Goal: Information Seeking & Learning: Check status

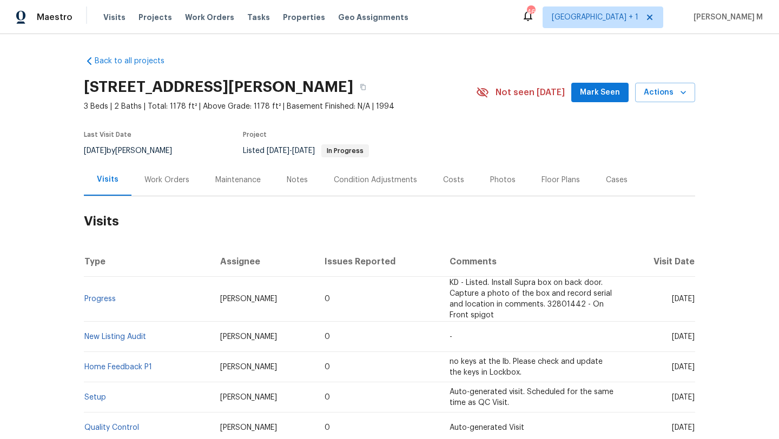
drag, startPoint x: 646, startPoint y: 300, endPoint x: 670, endPoint y: 300, distance: 24.3
click at [672, 300] on span "Wed, Sep 03 2025" at bounding box center [683, 299] width 23 height 8
copy span "Sep 03"
click at [678, 298] on span "Wed, Sep 03 2025" at bounding box center [683, 299] width 23 height 8
drag, startPoint x: 646, startPoint y: 300, endPoint x: 670, endPoint y: 302, distance: 24.4
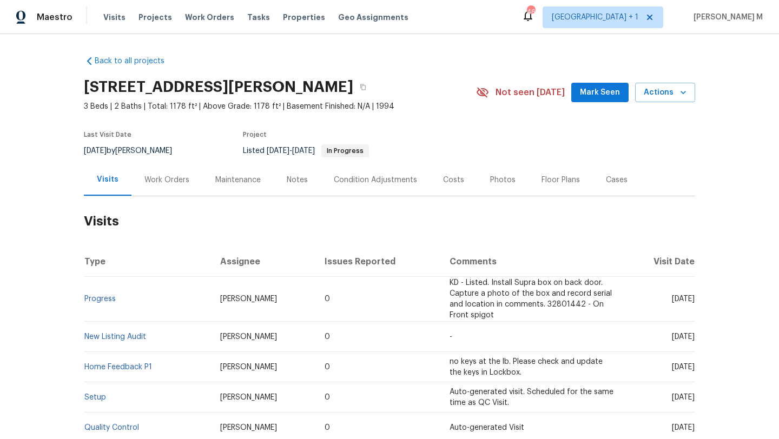
click at [672, 302] on span "Wed, Sep 03 2025" at bounding box center [683, 299] width 23 height 8
copy span "Sep 03"
click at [175, 187] on div "Work Orders" at bounding box center [166, 180] width 71 height 32
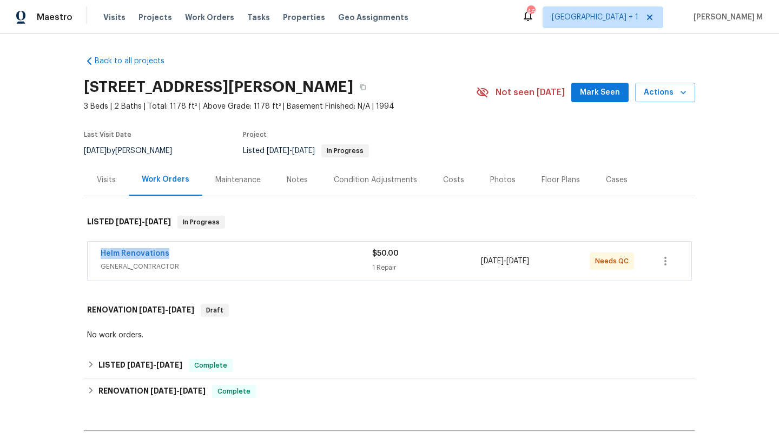
drag, startPoint x: 94, startPoint y: 255, endPoint x: 204, endPoint y: 255, distance: 110.4
click at [204, 255] on div "Helm Renovations GENERAL_CONTRACTOR $50.00 1 Repair 8/25/2025 - 8/26/2025 Needs…" at bounding box center [390, 261] width 604 height 39
copy link "Helm Renovations"
click at [212, 255] on div "Helm Renovations" at bounding box center [237, 254] width 272 height 13
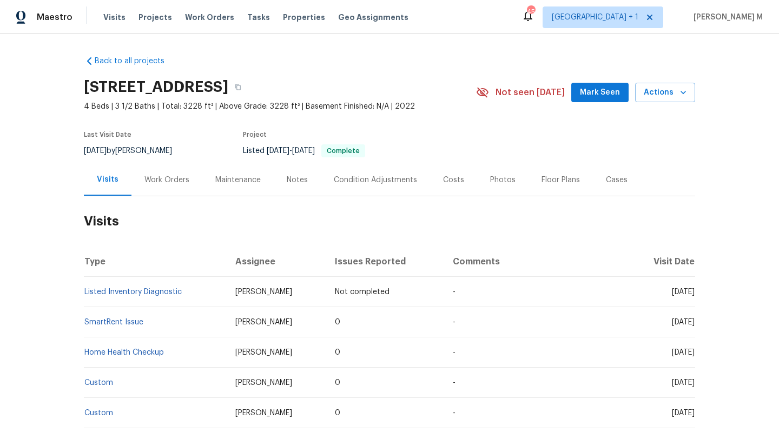
drag, startPoint x: 645, startPoint y: 293, endPoint x: 669, endPoint y: 295, distance: 23.9
click at [672, 295] on span "Tue, Sep 30 2025" at bounding box center [683, 292] width 23 height 8
copy span "Sep 30"
click at [157, 190] on div "Work Orders" at bounding box center [166, 180] width 71 height 32
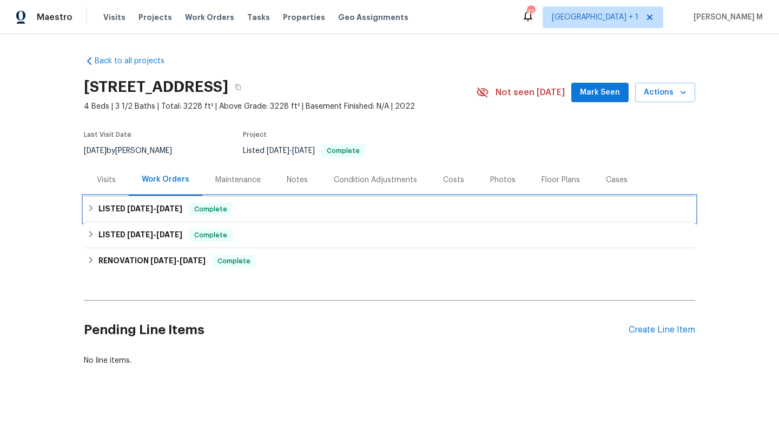
click at [156, 217] on div "LISTED 8/20/25 - 8/25/25 Complete" at bounding box center [389, 209] width 611 height 26
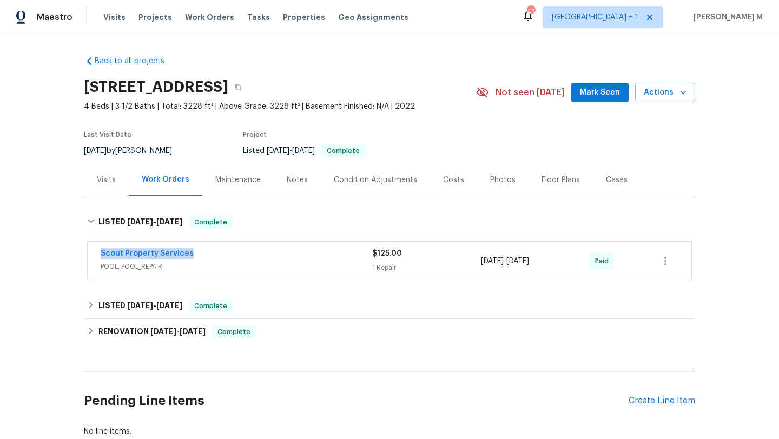
copy link "Scout Property Services"
drag, startPoint x: 91, startPoint y: 258, endPoint x: 184, endPoint y: 258, distance: 93.1
click at [185, 257] on div "Scout Property Services POOL, POOL_REPAIR $125.00 1 Repair 8/20/2025 - 8/25/202…" at bounding box center [390, 261] width 604 height 39
drag, startPoint x: 477, startPoint y: 262, endPoint x: 556, endPoint y: 262, distance: 79.0
click at [529, 262] on span "8/20/2025 - 8/25/2025" at bounding box center [505, 261] width 48 height 11
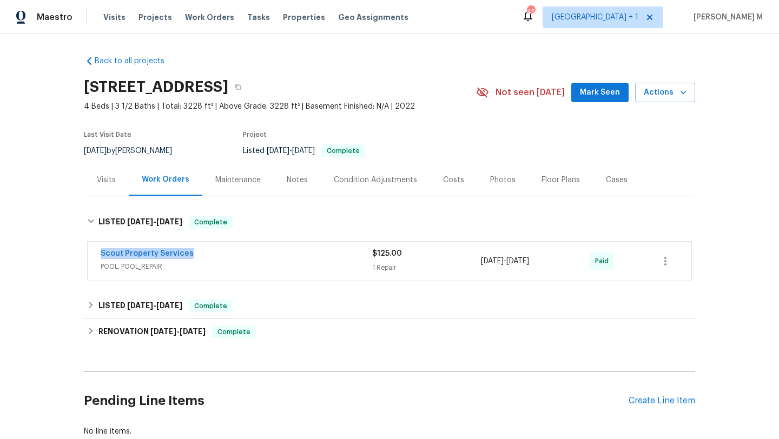
copy span "8/20/2025 - 8/25/2025"
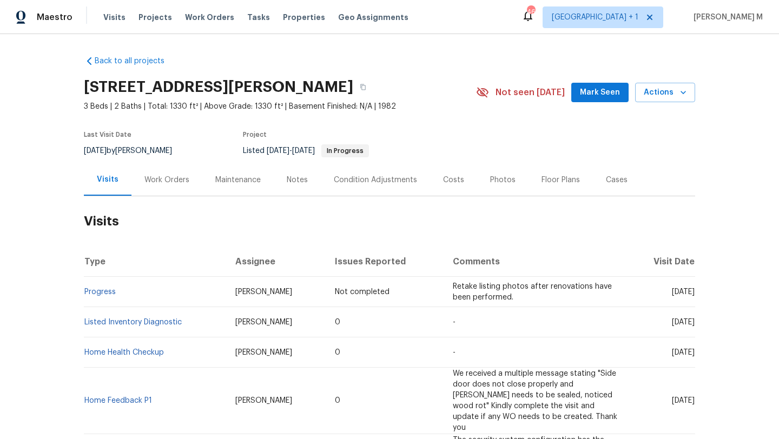
drag, startPoint x: 648, startPoint y: 294, endPoint x: 670, endPoint y: 293, distance: 21.6
click at [672, 293] on span "[DATE]" at bounding box center [683, 292] width 23 height 8
copy span "[DATE]"
click at [182, 170] on div "Work Orders" at bounding box center [166, 180] width 71 height 32
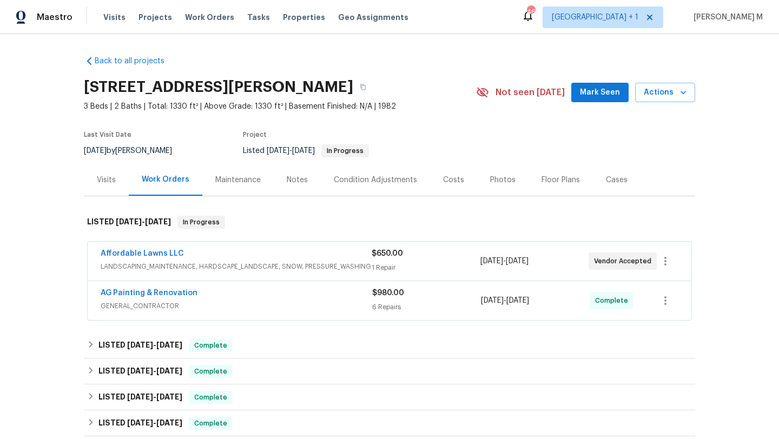
click at [212, 263] on span "LANDSCAPING_MAINTENANCE, HARDSCAPE_LANDSCAPE, SNOW, PRESSURE_WASHING" at bounding box center [236, 266] width 271 height 11
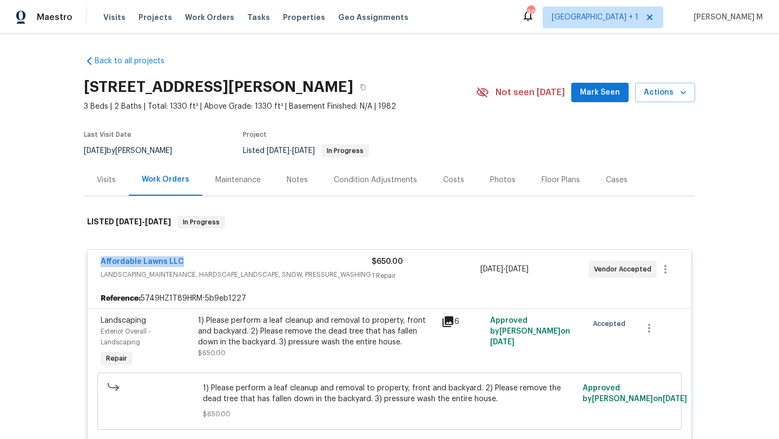
drag, startPoint x: 102, startPoint y: 263, endPoint x: 205, endPoint y: 263, distance: 102.8
click at [205, 263] on div "Affordable Lawns LLC LANDSCAPING_MAINTENANCE, HARDSCAPE_LANDSCAPE, SNOW, PRESSU…" at bounding box center [390, 269] width 604 height 39
copy link "Affordable Lawns LLC"
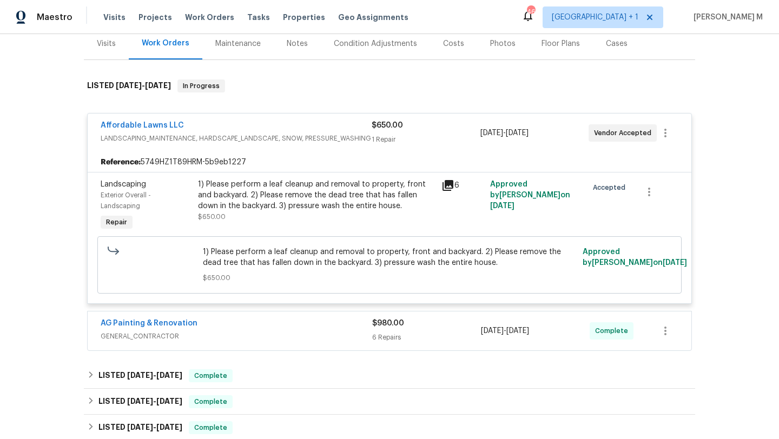
click at [289, 315] on div "AG Painting & Renovation GENERAL_CONTRACTOR $980.00 6 Repairs [DATE] - [DATE] C…" at bounding box center [390, 331] width 604 height 39
click at [306, 324] on div "AG Painting & Renovation" at bounding box center [237, 324] width 272 height 13
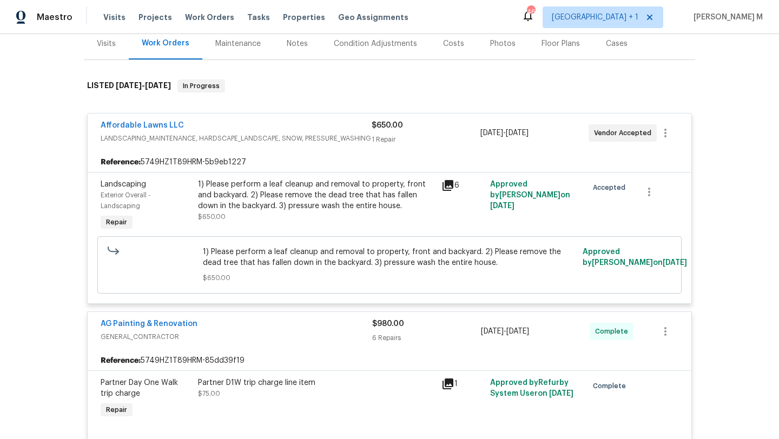
copy span "[DATE] - [DATE]"
drag, startPoint x: 483, startPoint y: 134, endPoint x: 553, endPoint y: 134, distance: 70.3
click at [529, 134] on span "[DATE] - [DATE]" at bounding box center [504, 133] width 48 height 11
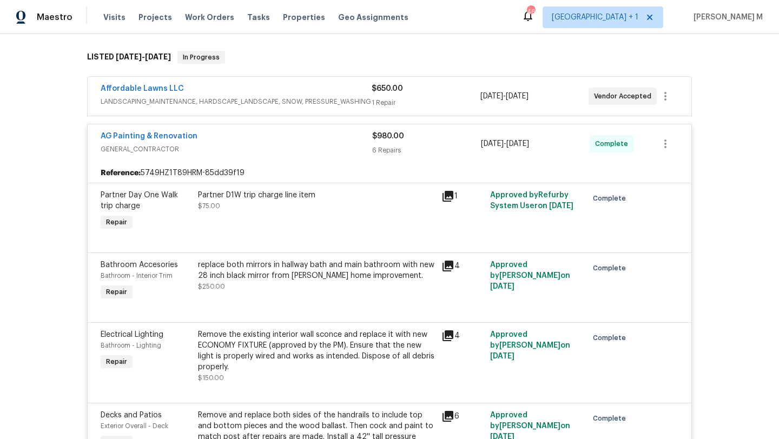
scroll to position [167, 0]
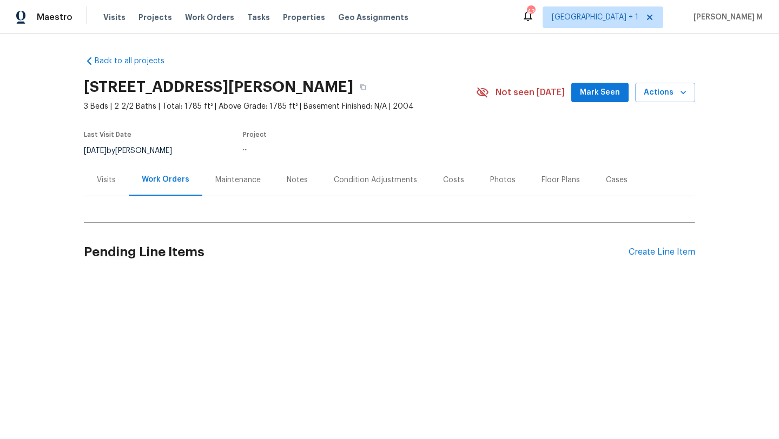
click at [606, 184] on div "Cases" at bounding box center [617, 180] width 22 height 11
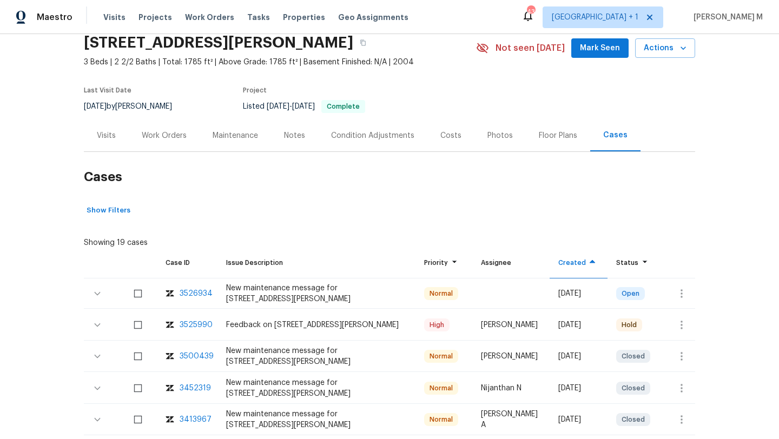
scroll to position [106, 0]
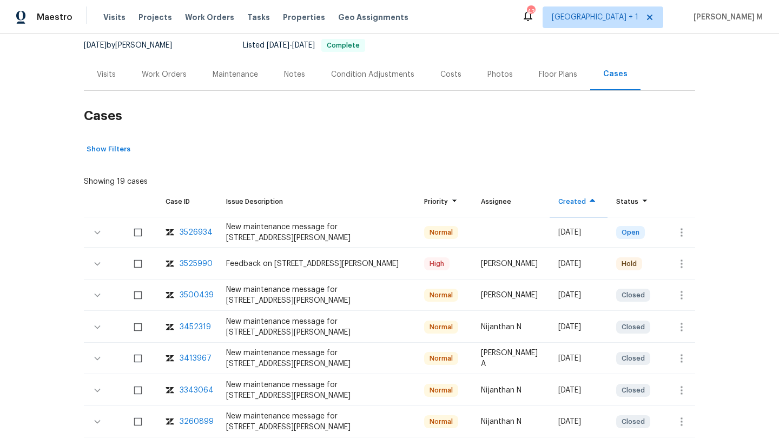
click at [194, 260] on div "3525990" at bounding box center [196, 264] width 33 height 11
